Goal: Navigation & Orientation: Find specific page/section

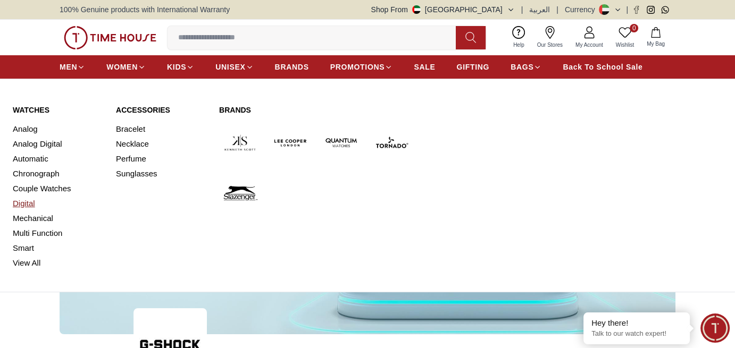
click at [21, 206] on link "Digital" at bounding box center [58, 203] width 90 height 15
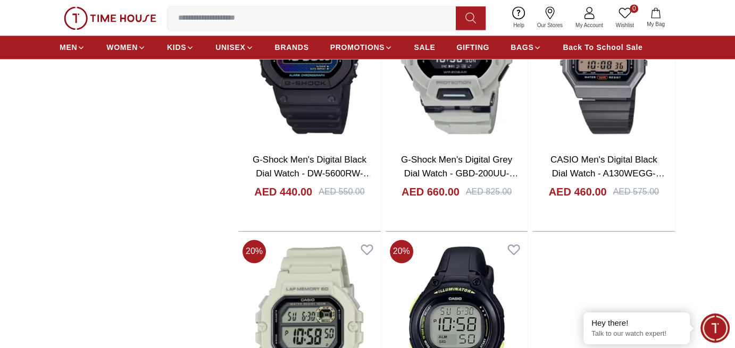
scroll to position [1755, 0]
